Goal: Information Seeking & Learning: Learn about a topic

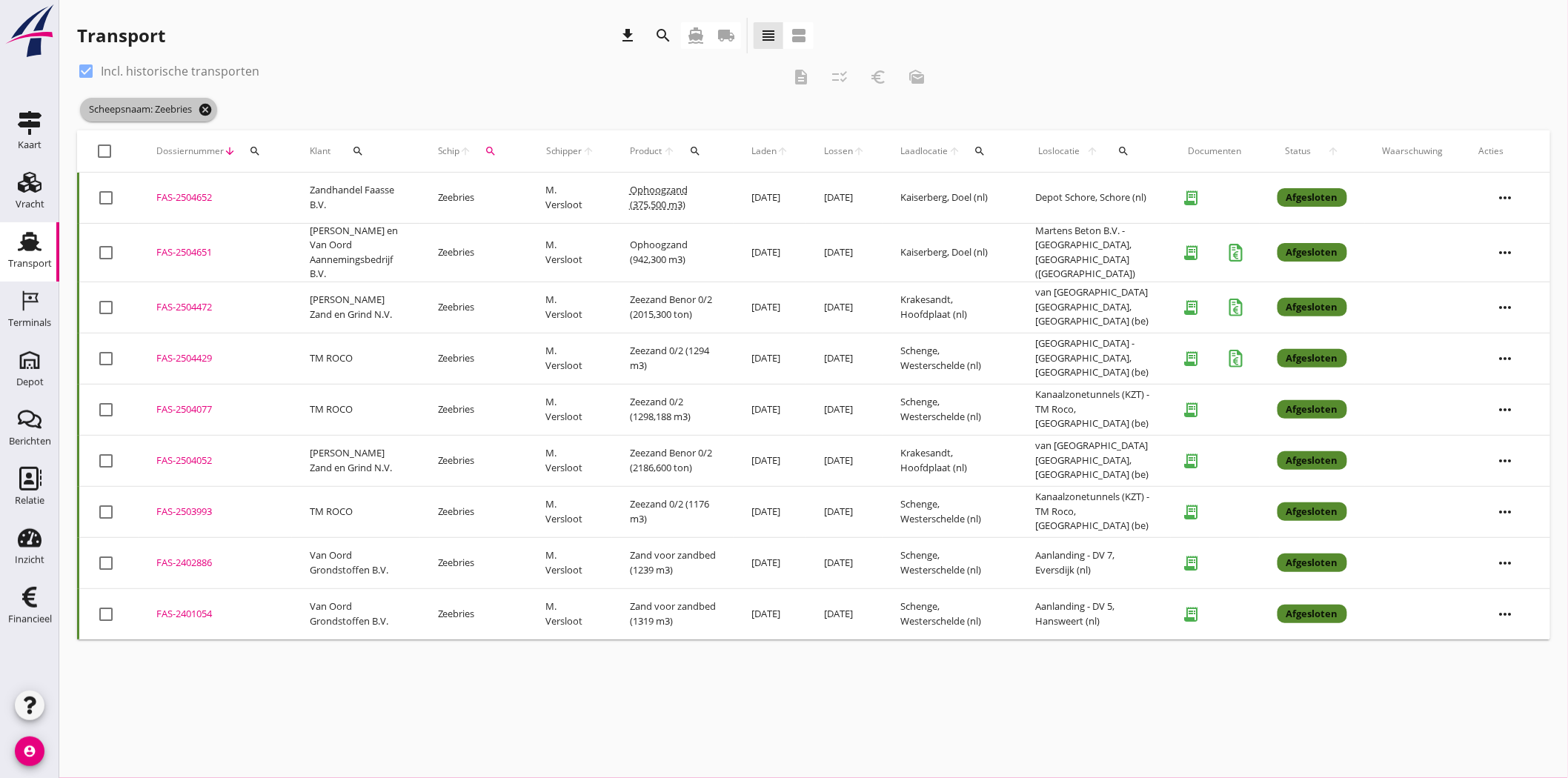
click at [213, 107] on icon "cancel" at bounding box center [205, 109] width 15 height 15
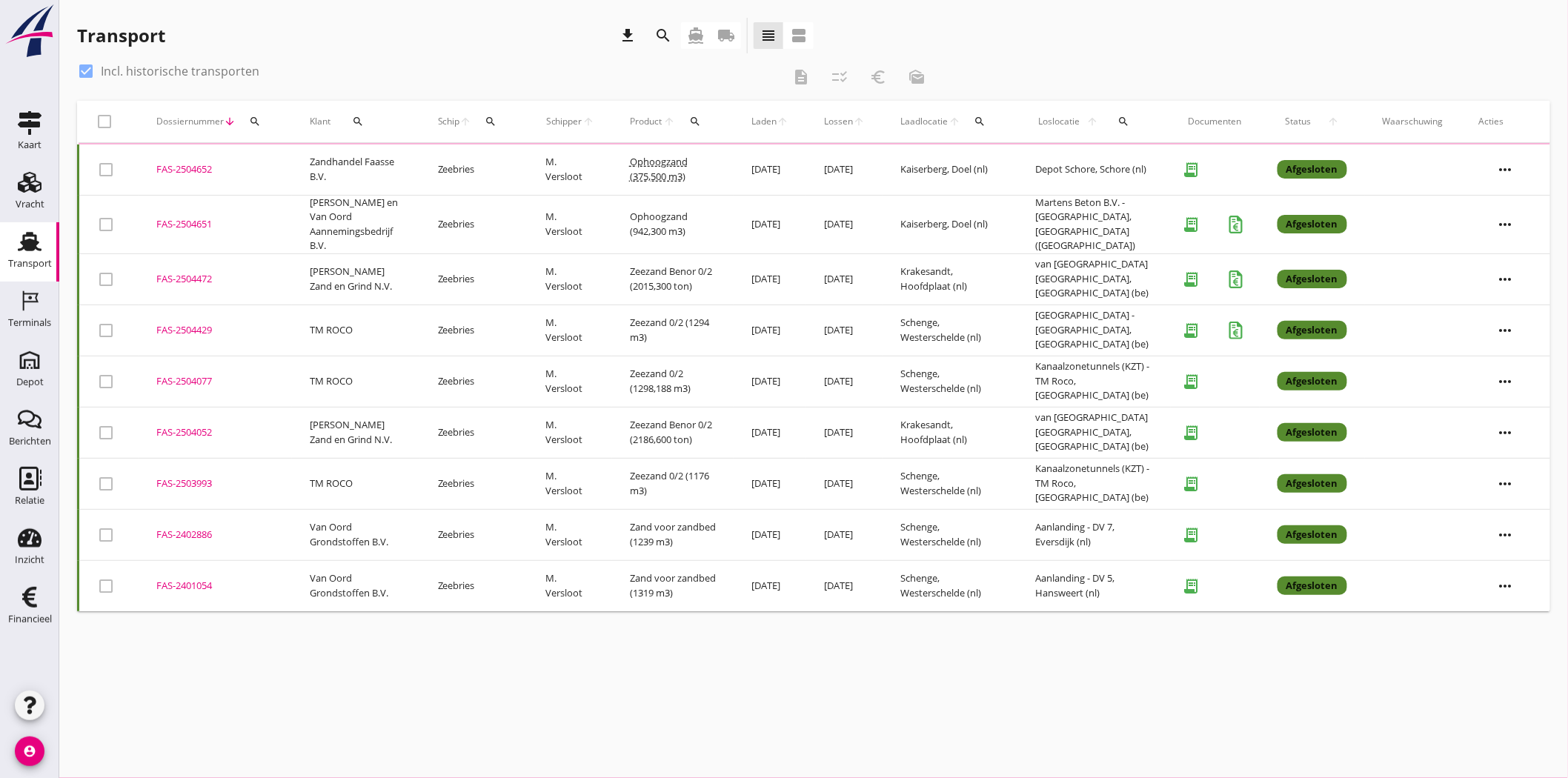
click at [89, 71] on div at bounding box center [86, 71] width 25 height 25
checkbox input "false"
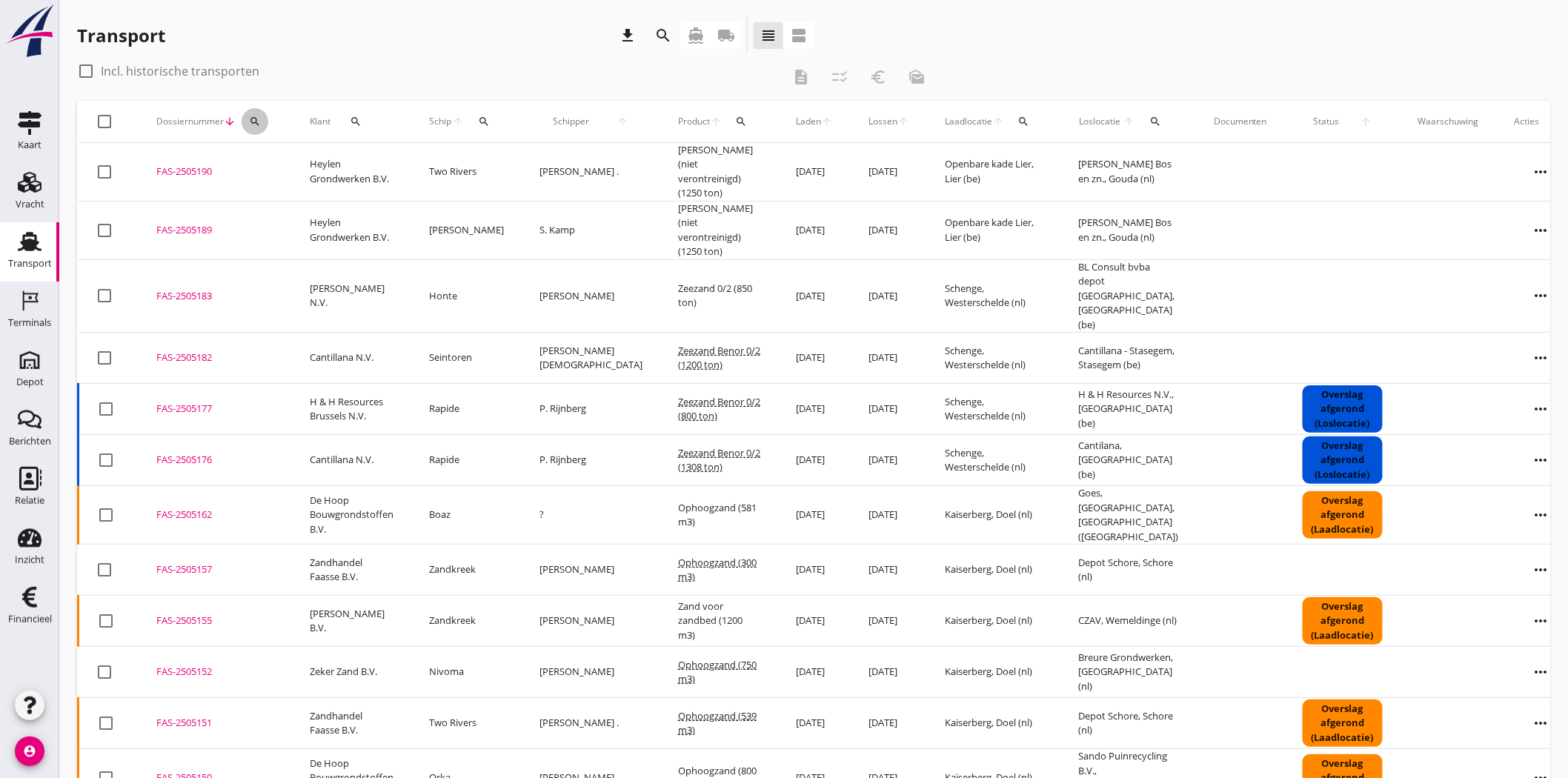
click at [259, 112] on button "search" at bounding box center [254, 120] width 26 height 26
click at [277, 157] on input "Zoeken op dossiernummer..." at bounding box center [323, 164] width 154 height 23
click at [48, 233] on link "Transport Transport" at bounding box center [29, 252] width 59 height 59
click at [36, 536] on icon "Inzicht" at bounding box center [29, 538] width 23 height 23
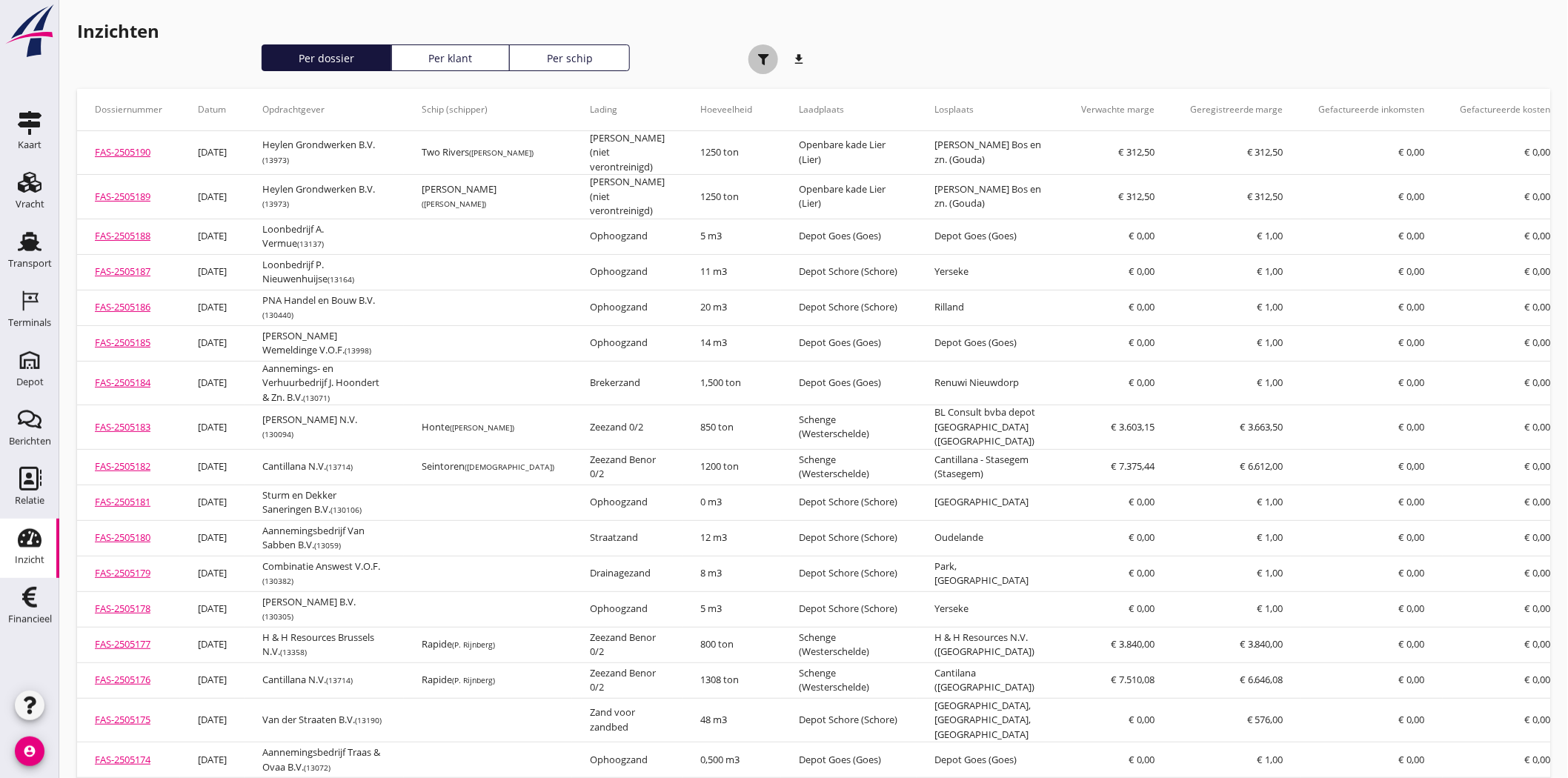
click at [768, 54] on use "button" at bounding box center [763, 59] width 11 height 11
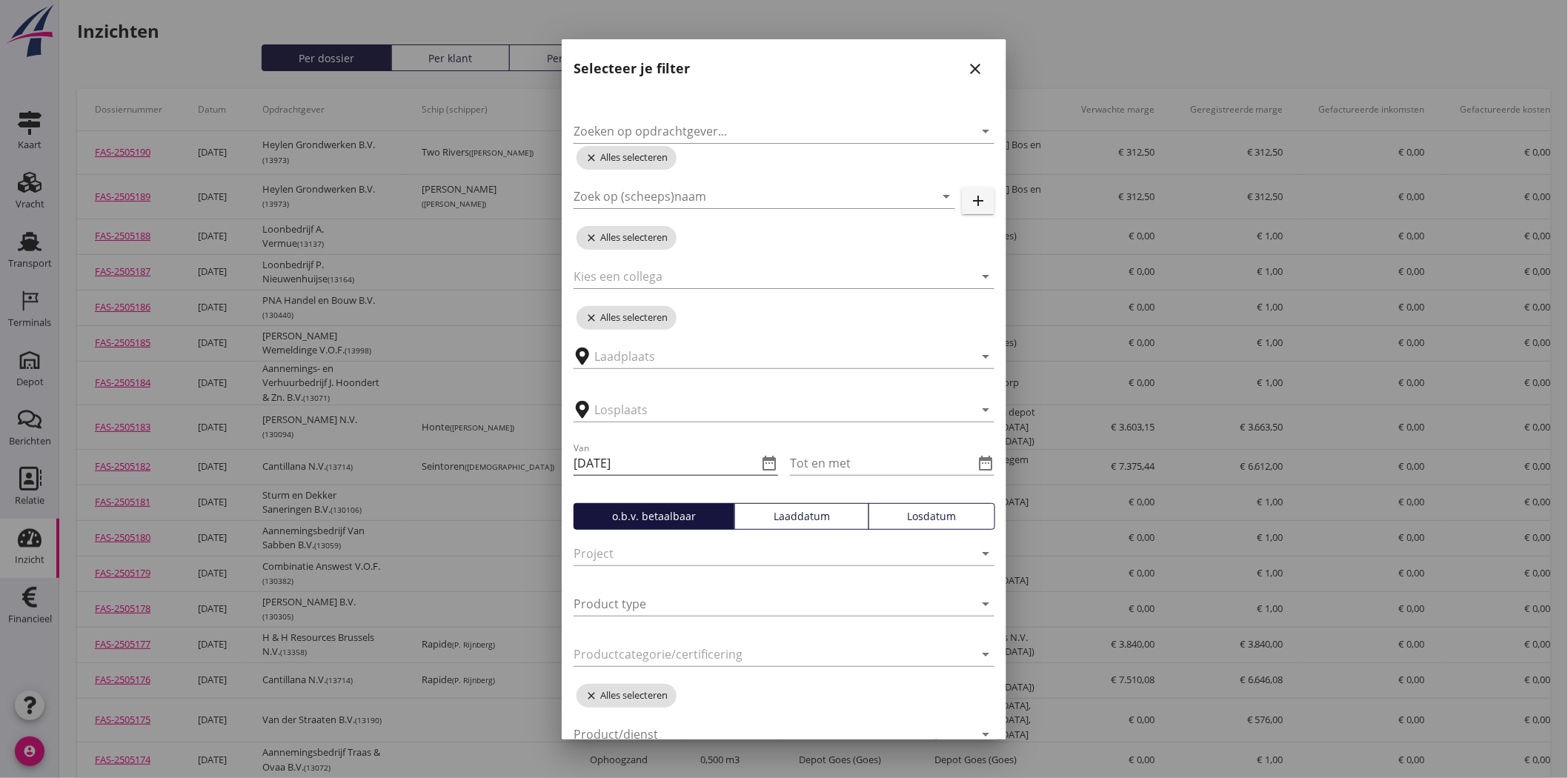
click at [763, 456] on icon "date_range" at bounding box center [769, 463] width 17 height 17
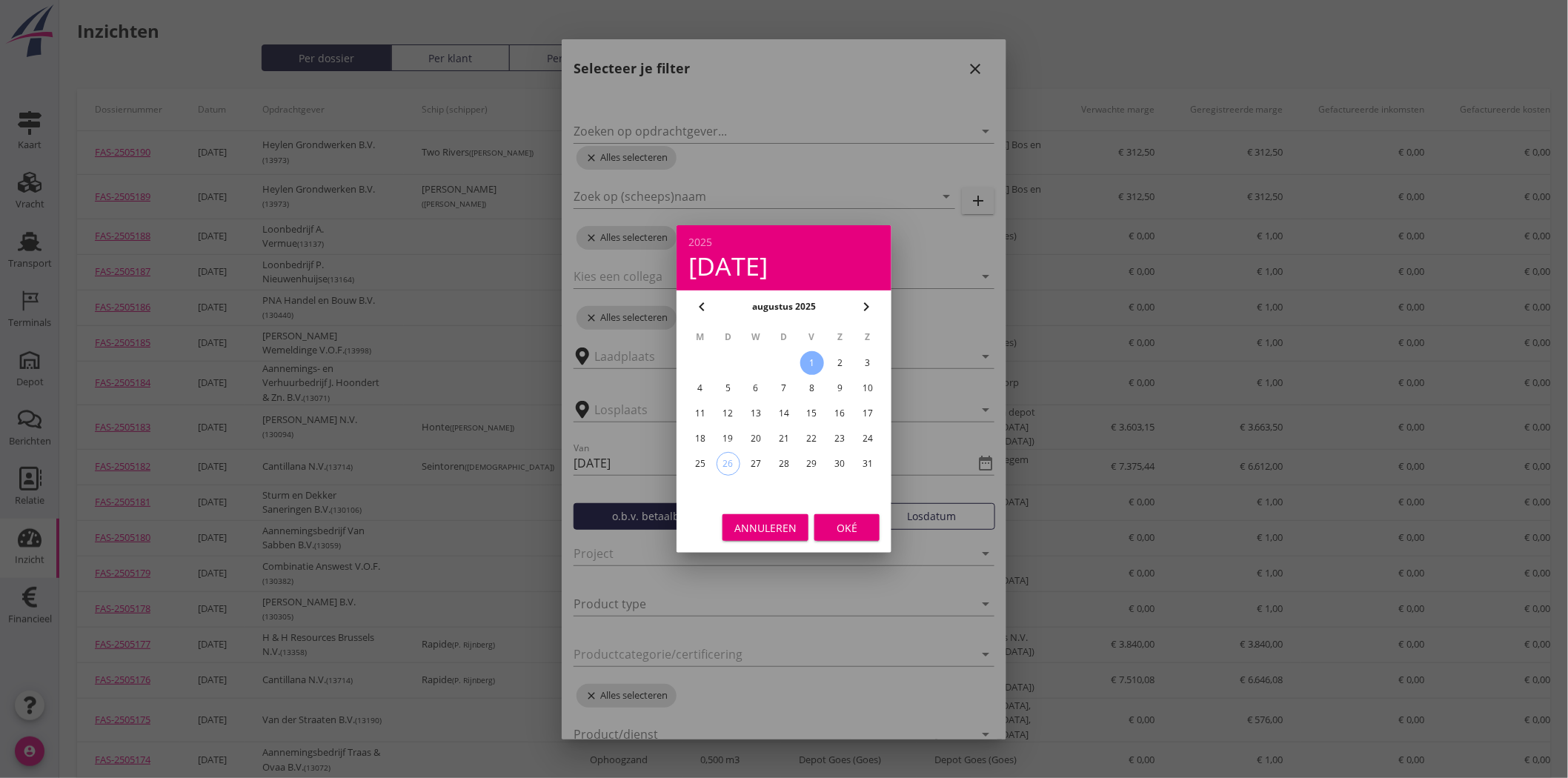
click at [812, 359] on div "1" at bounding box center [812, 363] width 23 height 23
click at [840, 521] on div "Oké" at bounding box center [847, 528] width 42 height 16
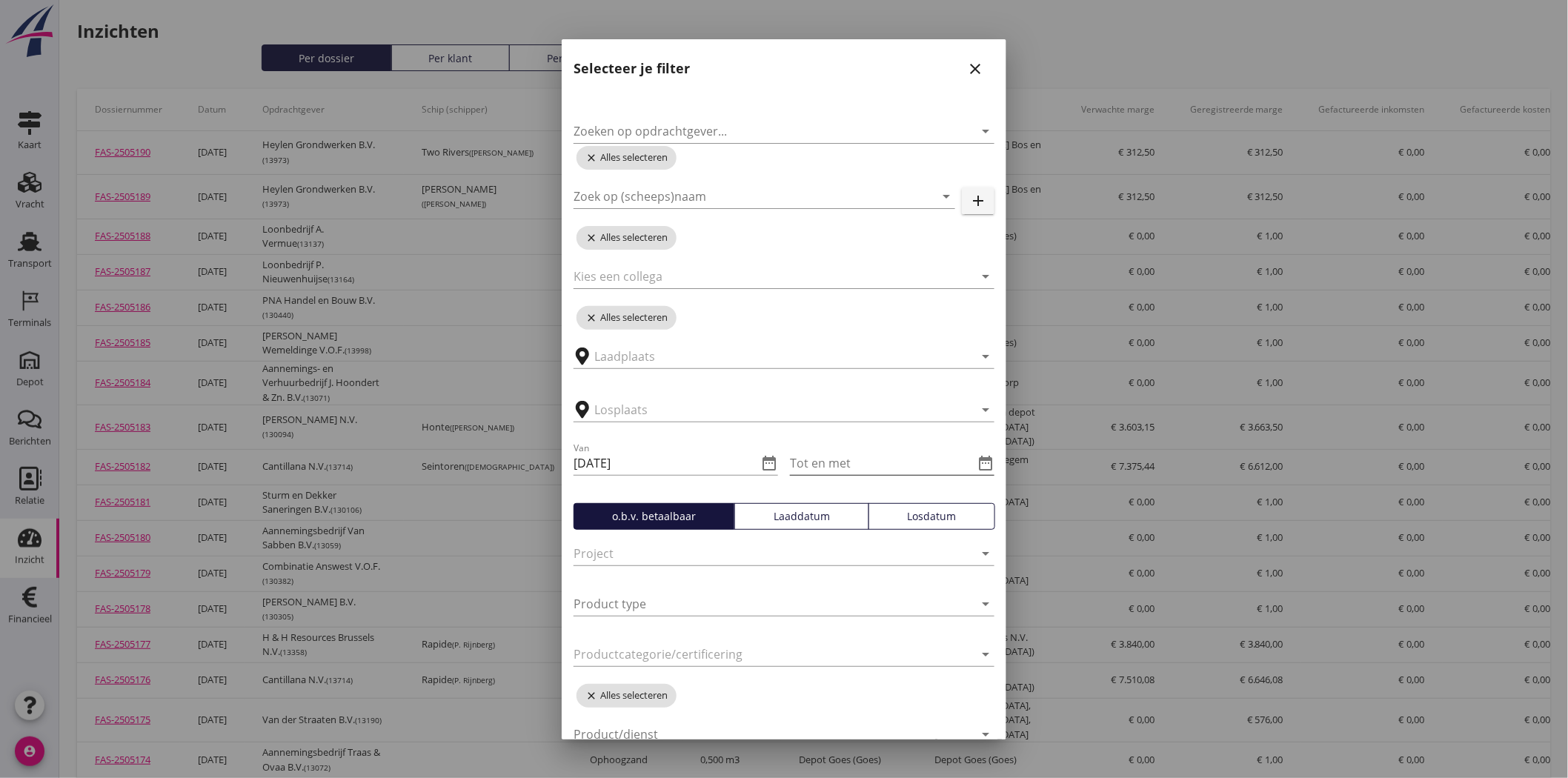
click at [977, 457] on icon "date_range" at bounding box center [985, 463] width 17 height 17
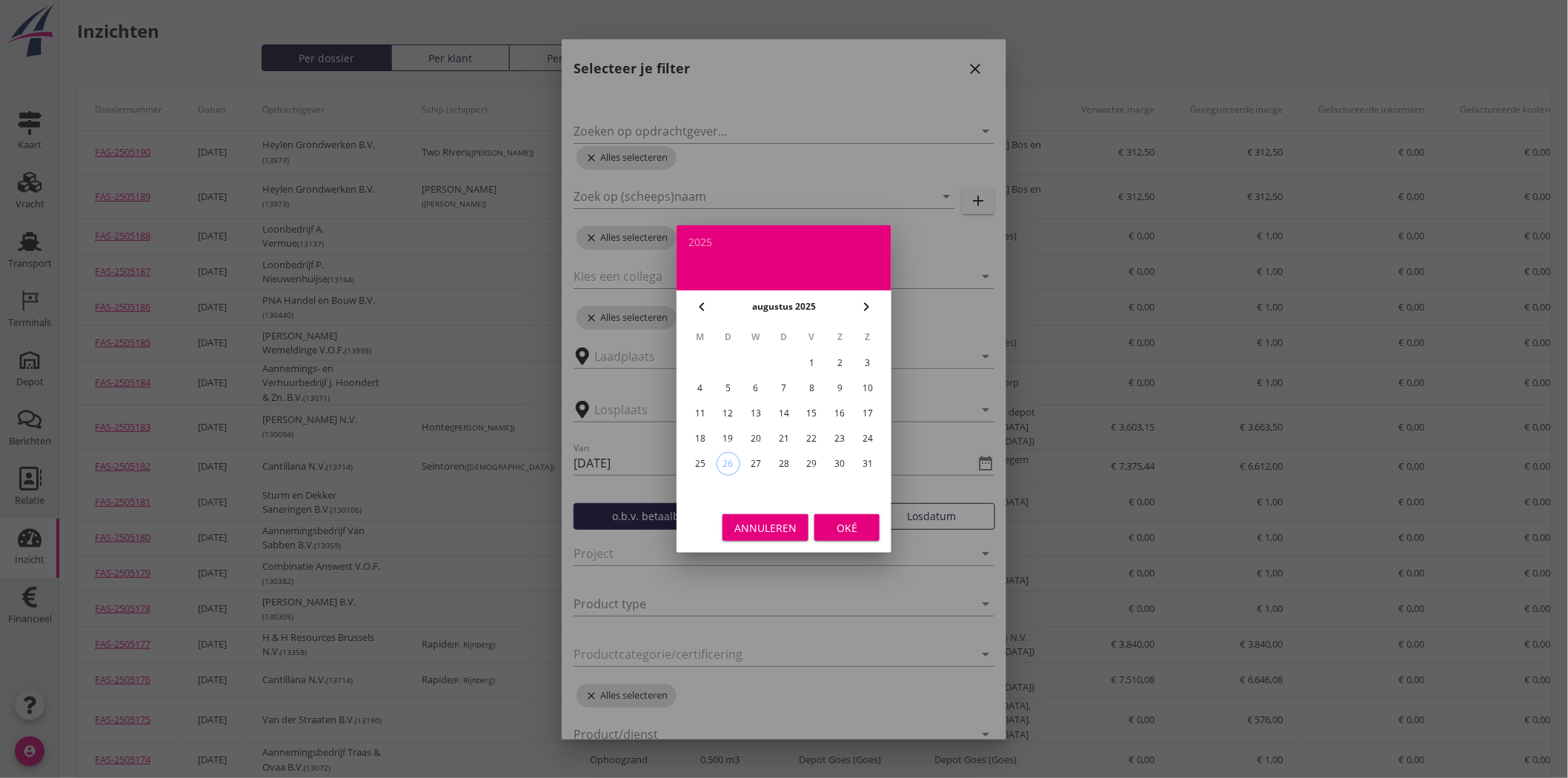
click at [729, 464] on div "26" at bounding box center [728, 463] width 22 height 22
type input "[DATE]"
click at [856, 530] on div "Oké" at bounding box center [847, 528] width 42 height 16
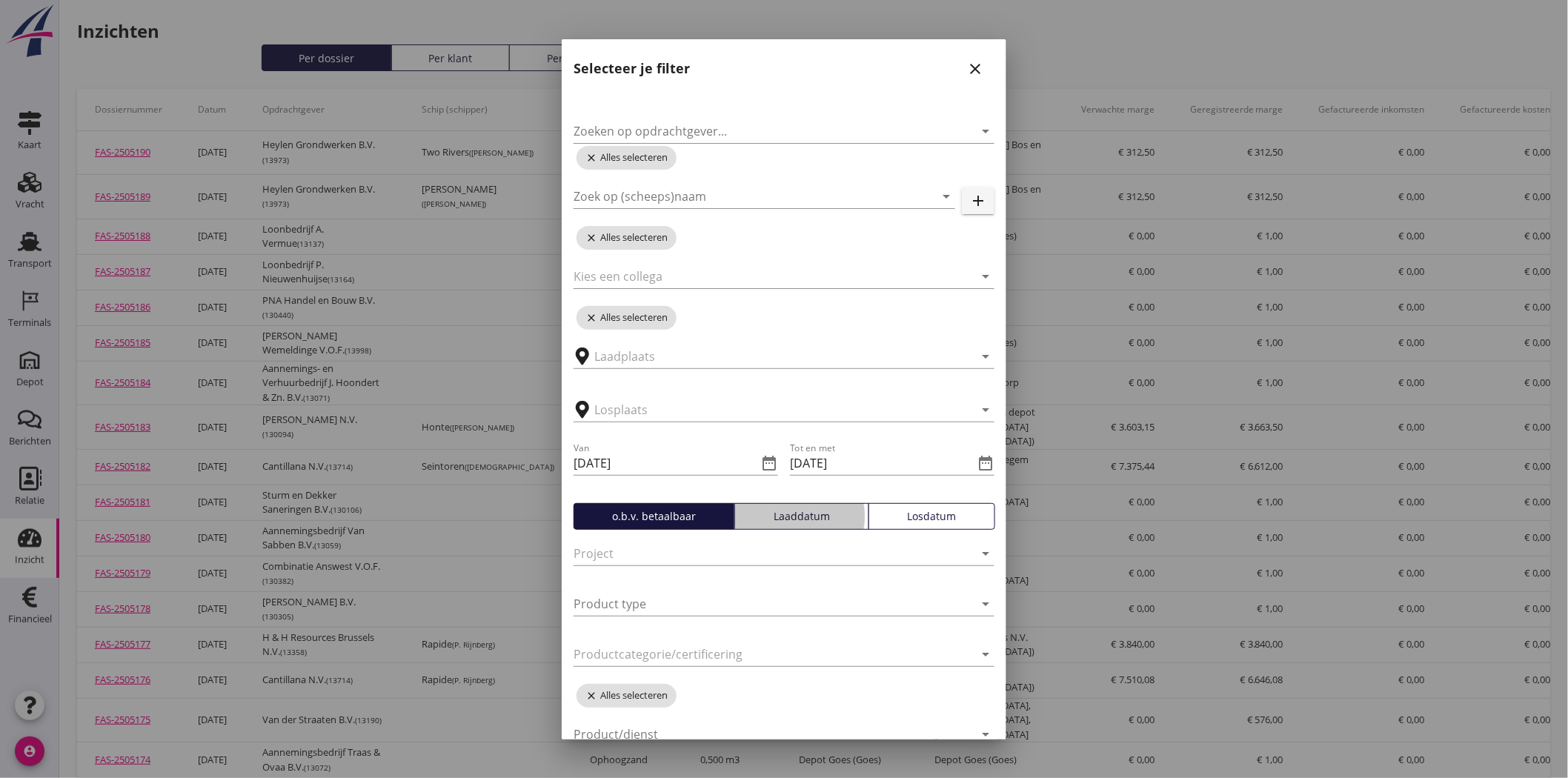
click at [833, 510] on div "Laaddatum" at bounding box center [801, 516] width 120 height 16
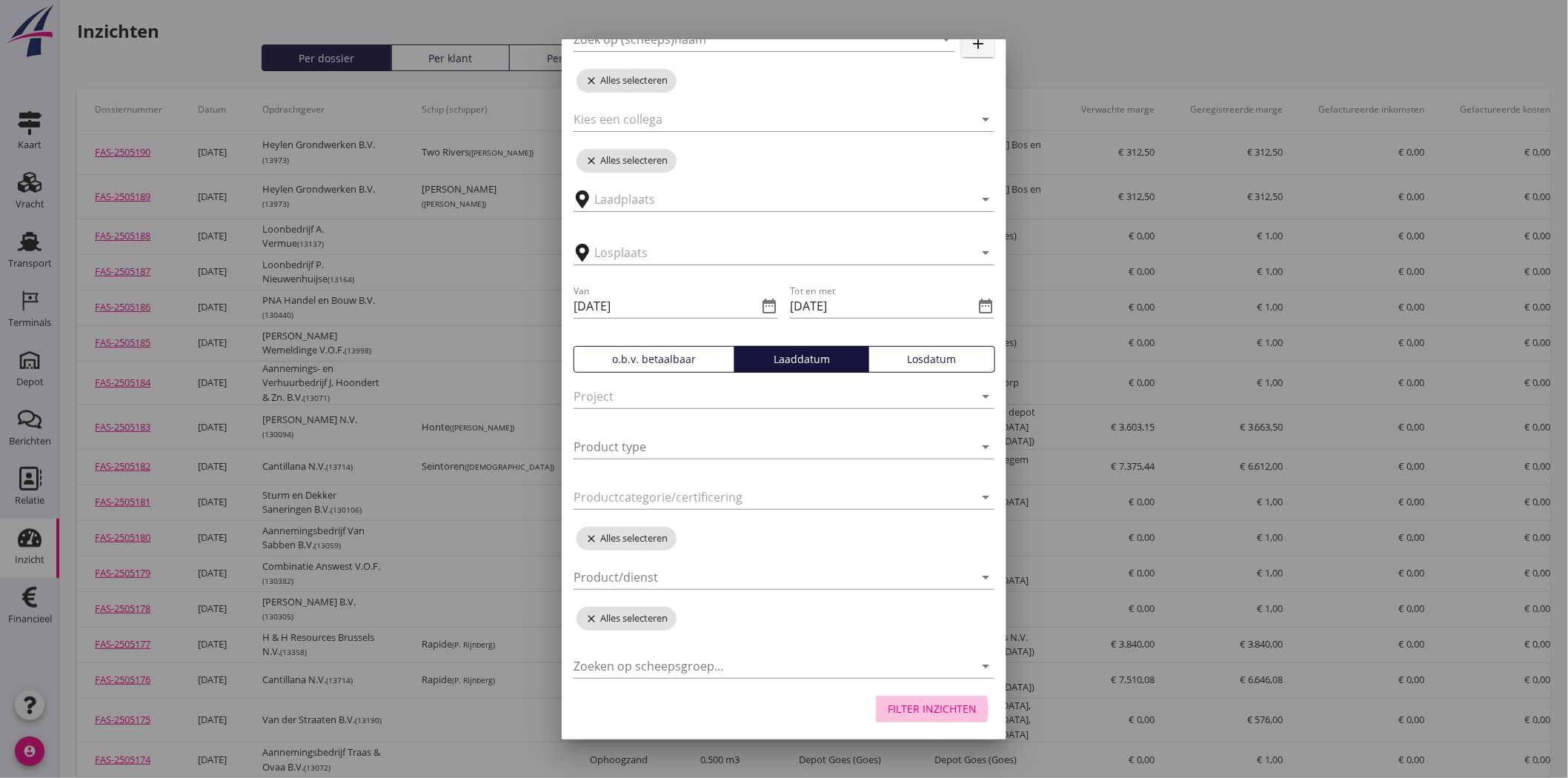
click at [944, 707] on div "Filter inzichten" at bounding box center [932, 709] width 89 height 16
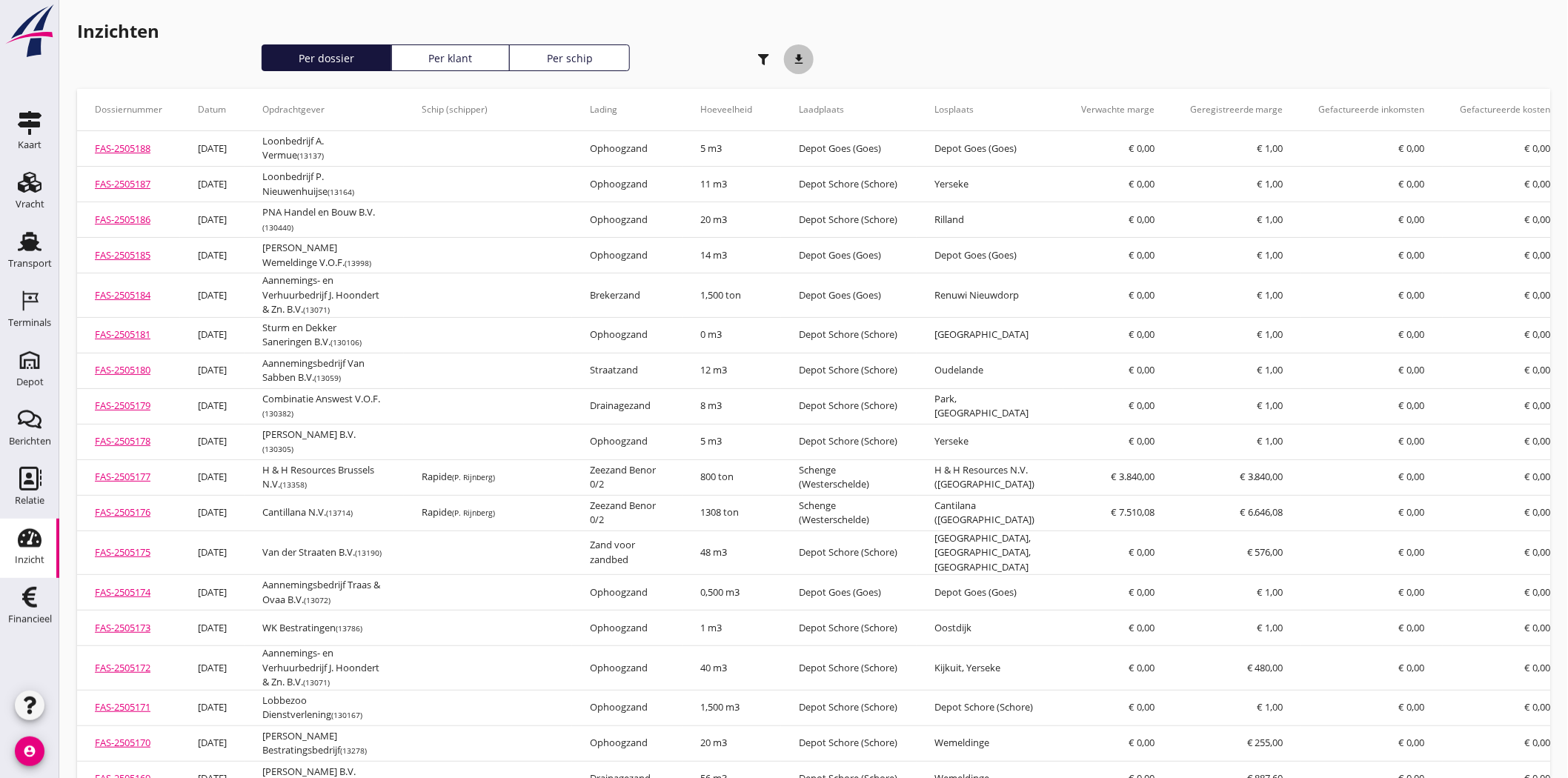
click at [808, 58] on icon "download" at bounding box center [798, 59] width 30 height 30
click at [30, 300] on icon "Terminals" at bounding box center [29, 301] width 23 height 23
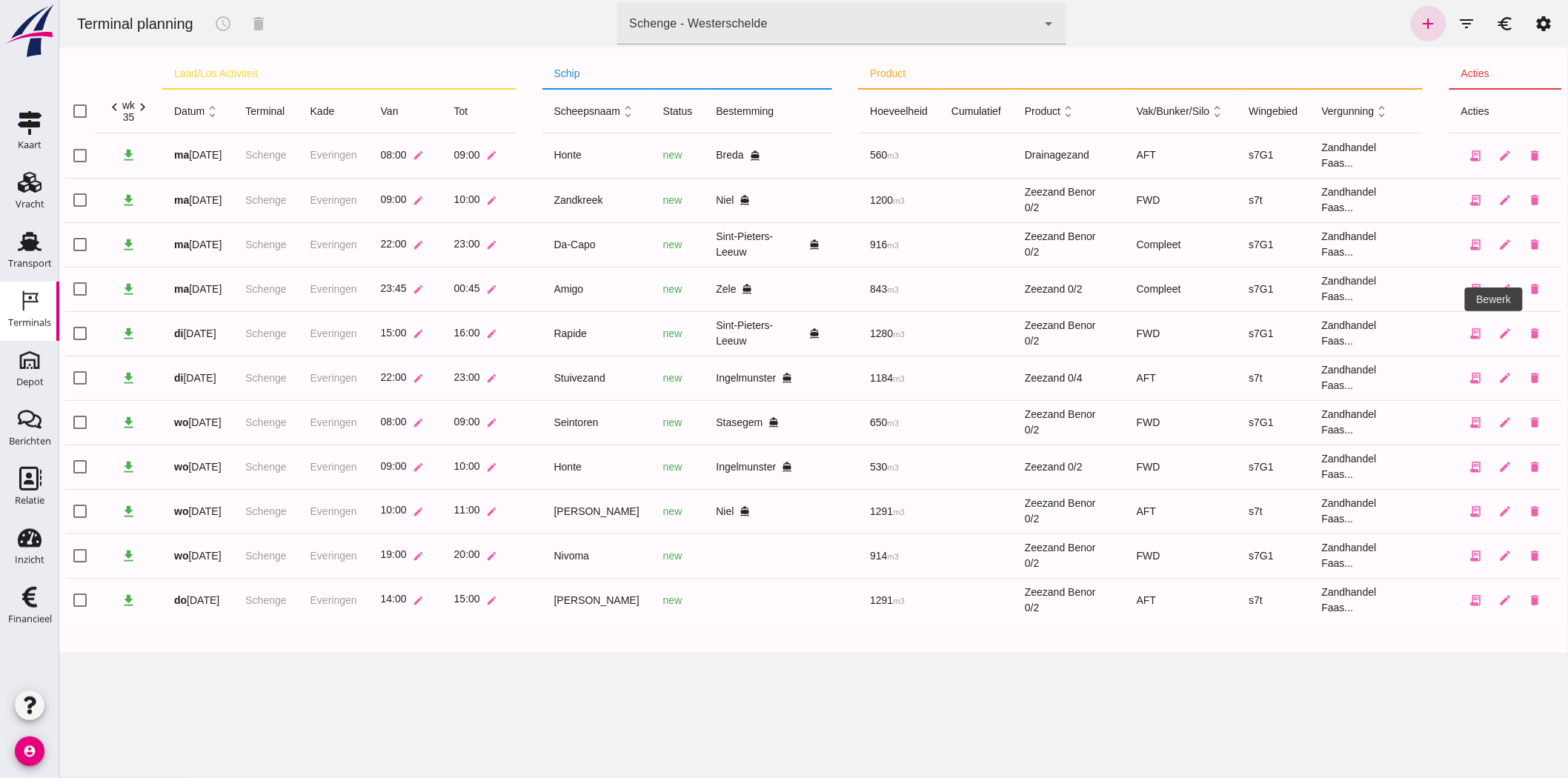
click at [915, 30] on div "Schenge - Westerschelde 9c876888-926f-4f5f-969d-c779b766b815" at bounding box center [826, 23] width 419 height 42
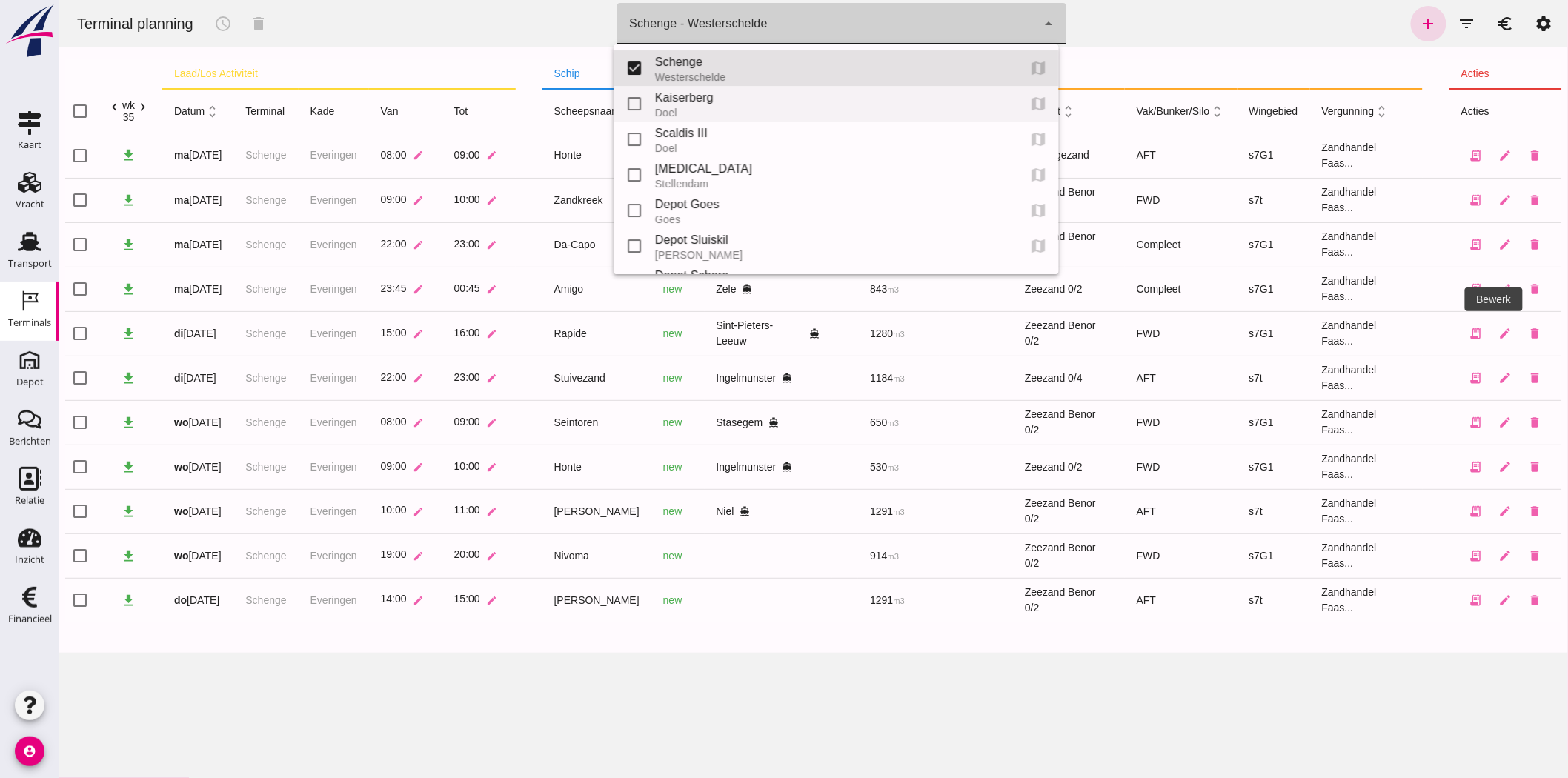
click at [736, 105] on div "Kaiserberg" at bounding box center [829, 98] width 350 height 17
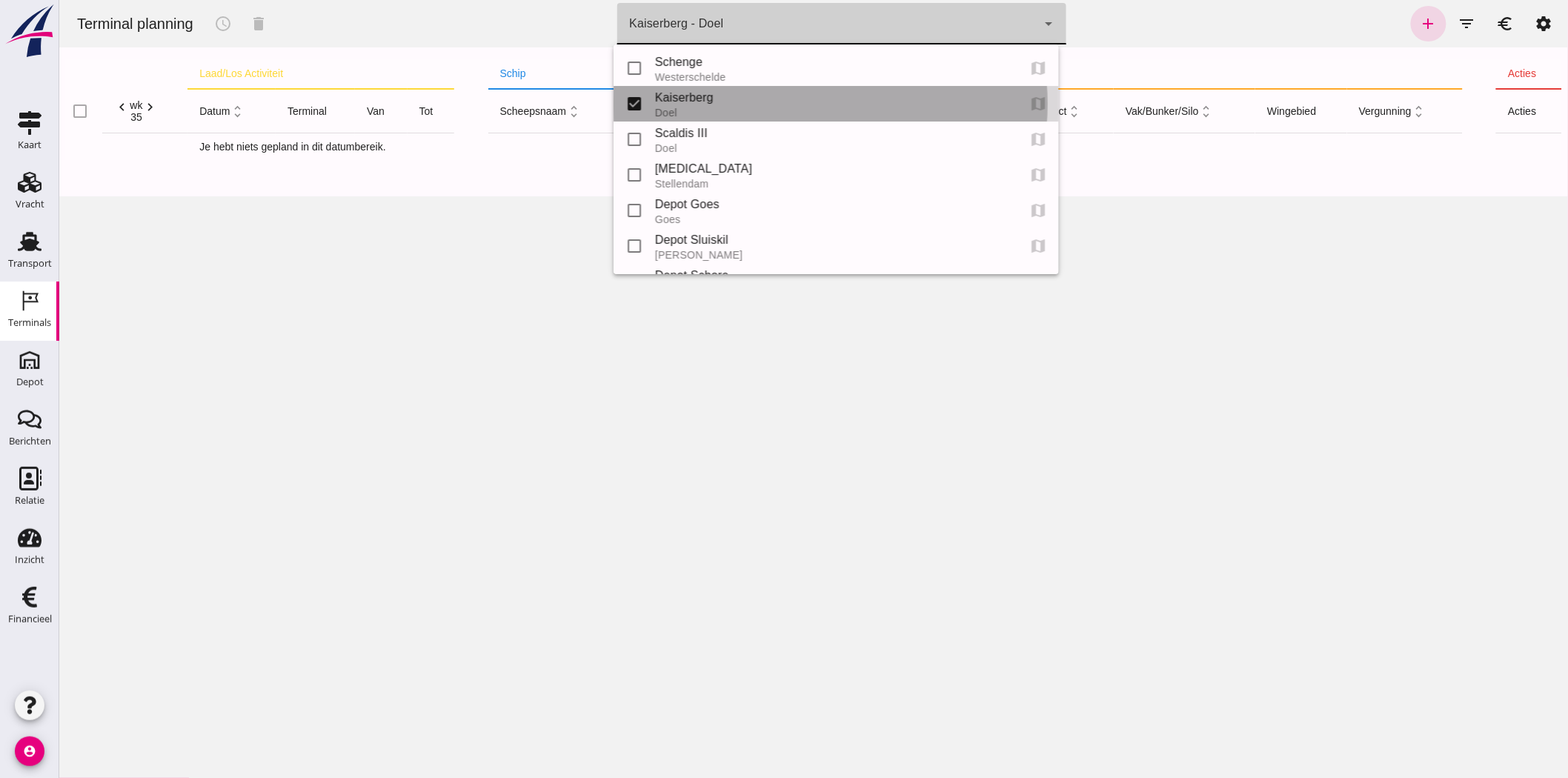
type input "7f603609-51ae-4e75-986b-c9057e559465"
checkbox input "false"
checkbox input "true"
